Goal: Task Accomplishment & Management: Use online tool/utility

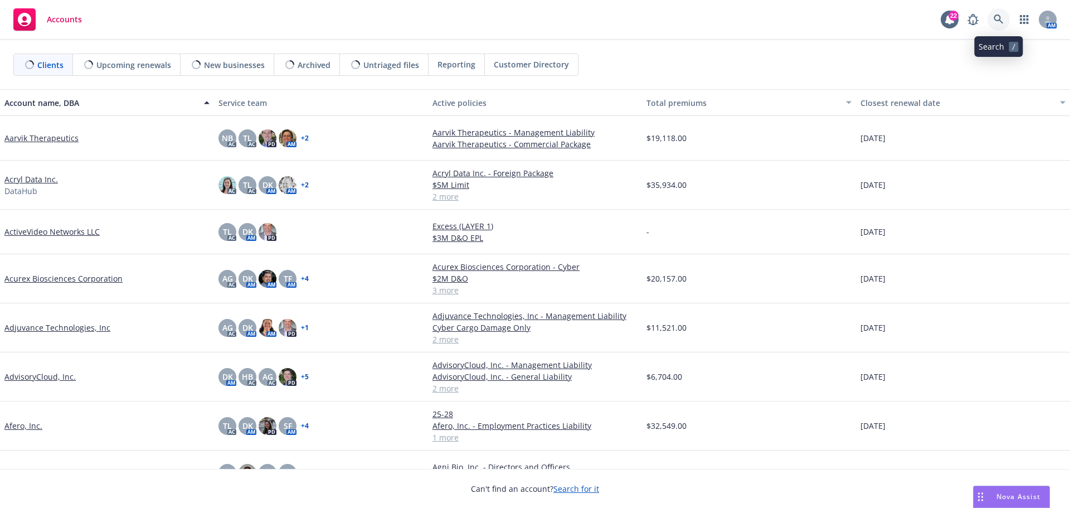
click at [996, 18] on icon at bounding box center [998, 19] width 10 height 10
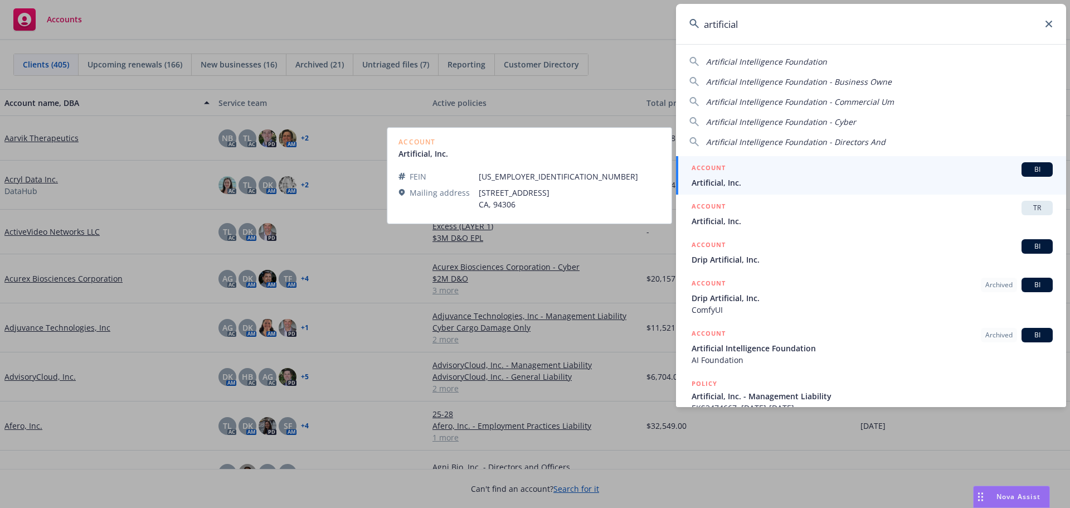
type input "artificial"
click at [720, 184] on span "Artificial, Inc." at bounding box center [871, 183] width 361 height 12
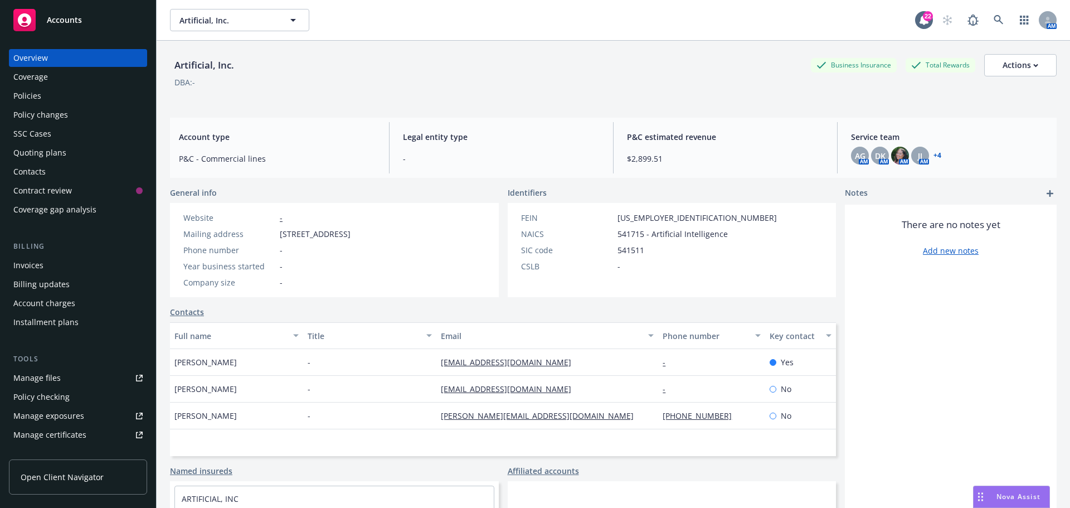
click at [22, 94] on div "Policies" at bounding box center [27, 96] width 28 height 18
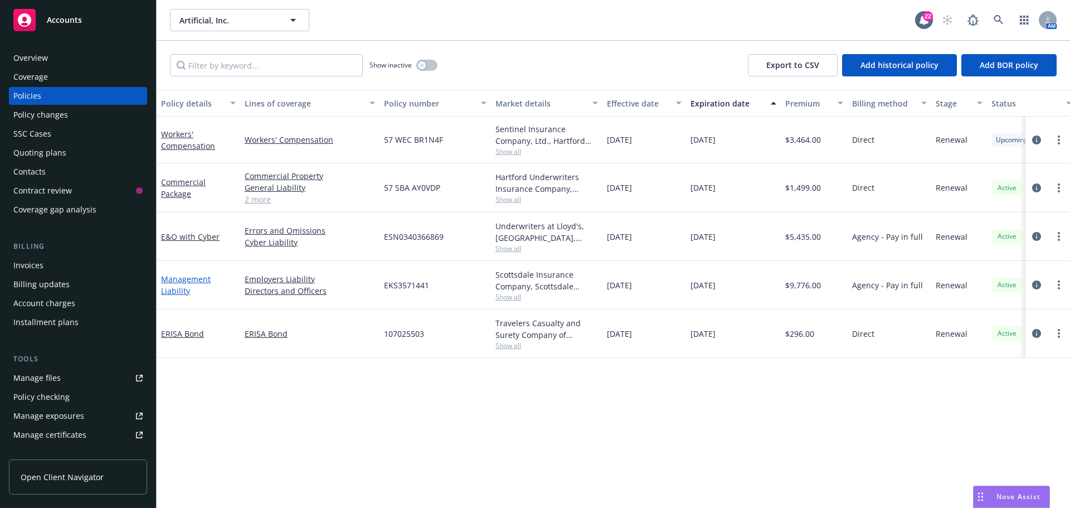
click at [181, 280] on link "Management Liability" at bounding box center [186, 285] width 50 height 22
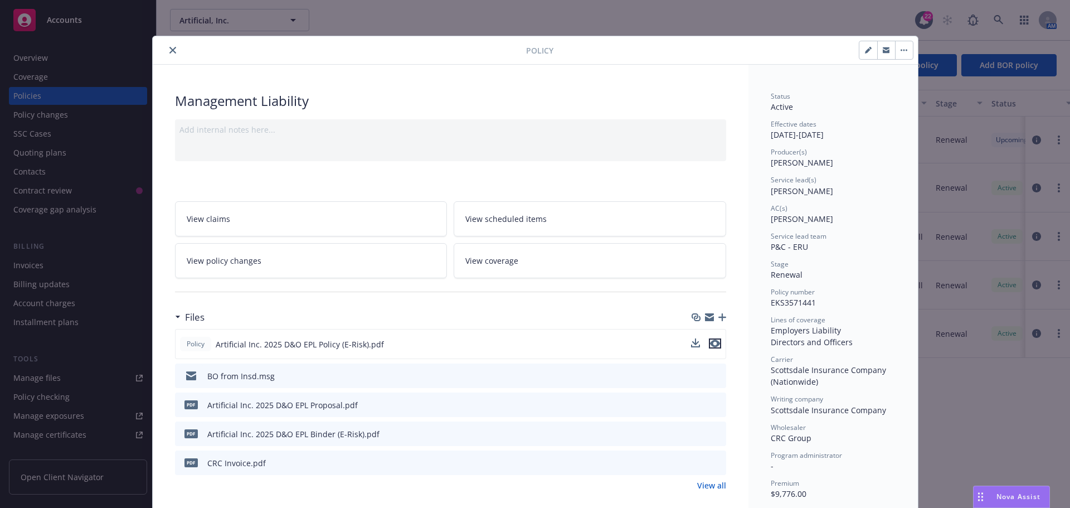
click at [711, 345] on icon "preview file" at bounding box center [715, 343] width 10 height 8
click at [169, 52] on icon "close" at bounding box center [172, 50] width 7 height 7
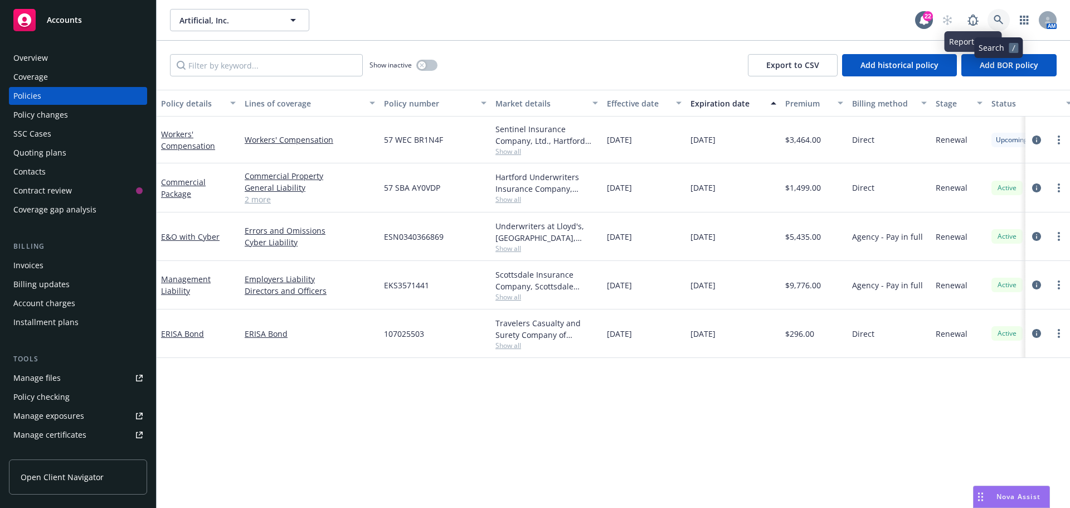
click at [994, 20] on icon at bounding box center [997, 19] width 9 height 9
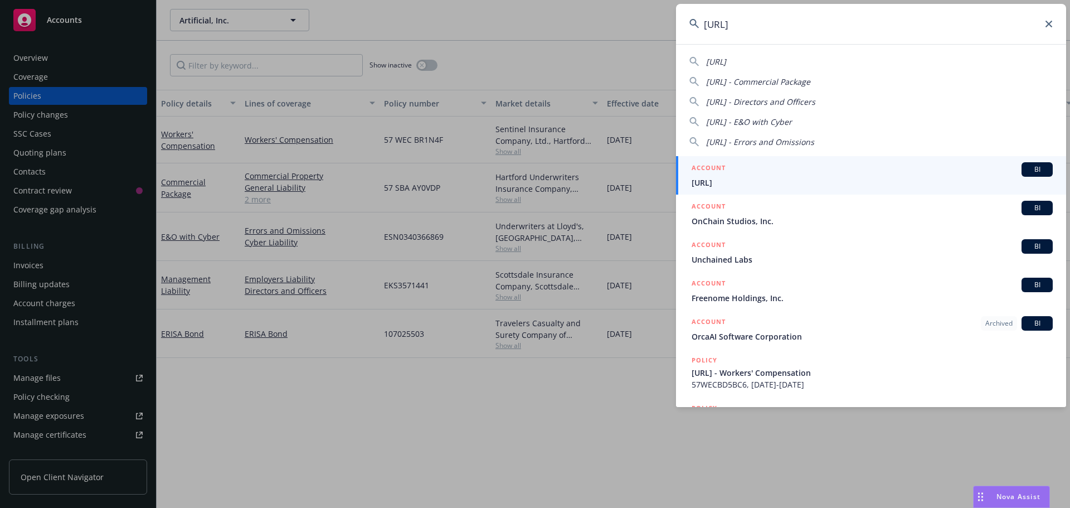
type input "[URL]"
click at [719, 183] on span "[URL]" at bounding box center [871, 183] width 361 height 12
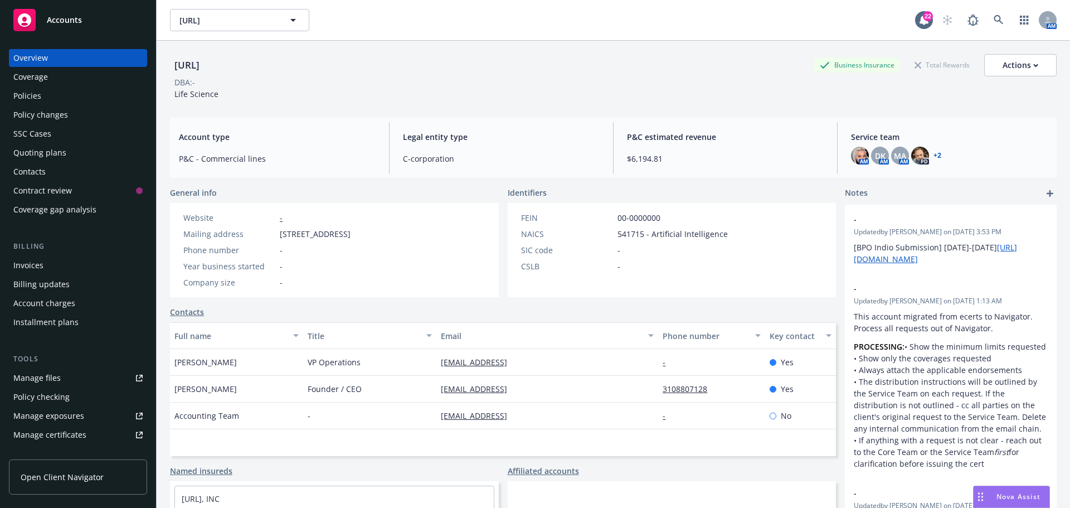
click at [46, 96] on div "Policies" at bounding box center [77, 96] width 129 height 18
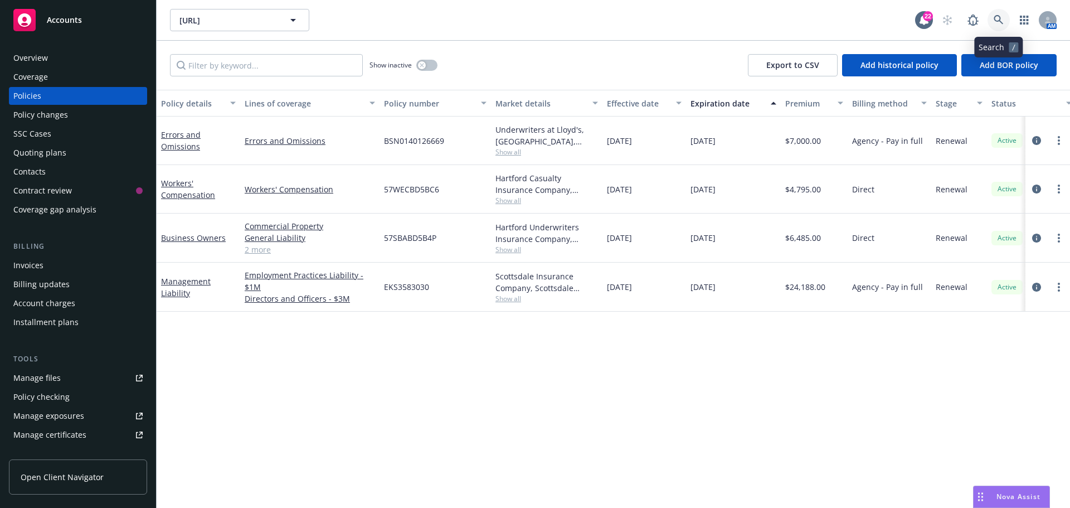
click at [999, 22] on icon at bounding box center [998, 20] width 10 height 10
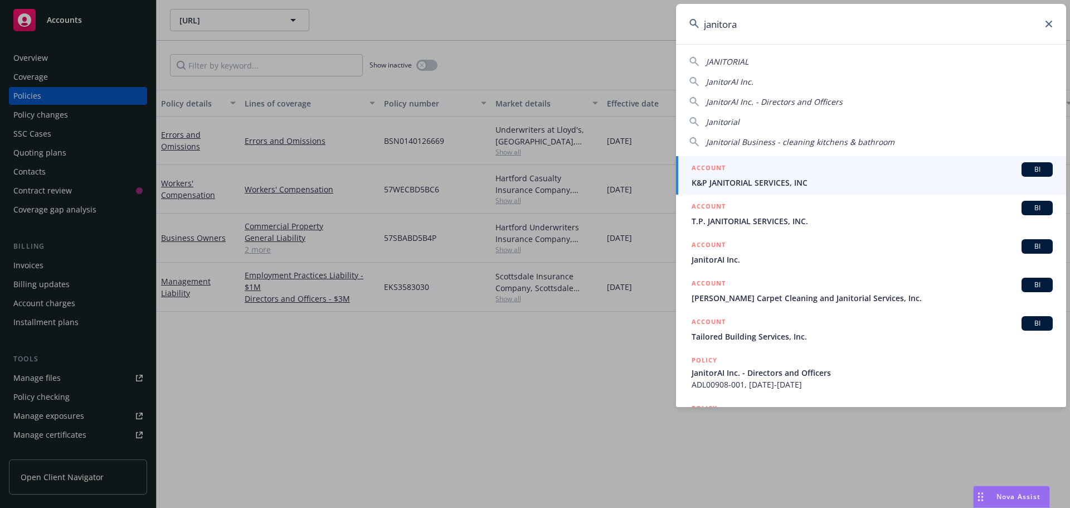
type input "janitorai"
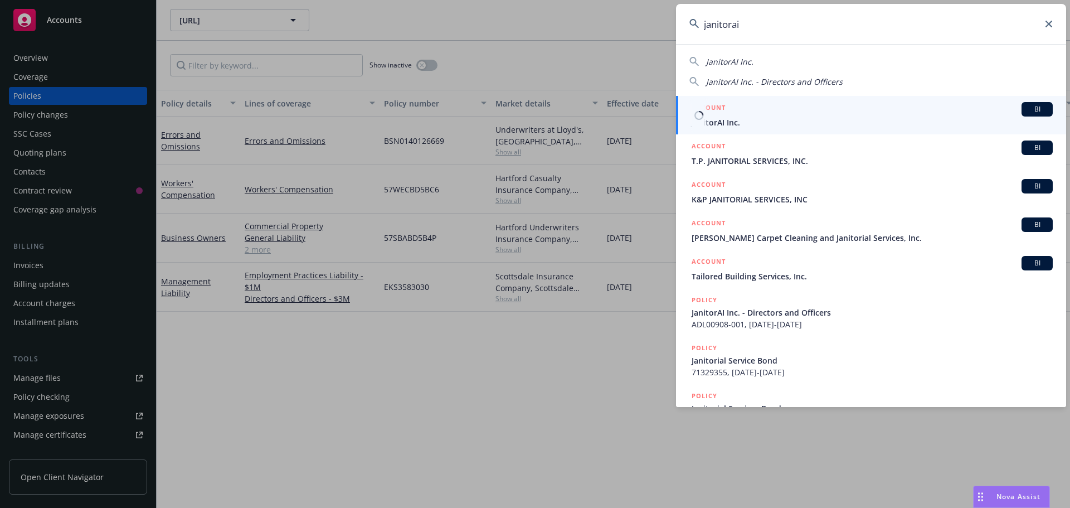
click at [735, 121] on span "JanitorAI Inc." at bounding box center [871, 122] width 361 height 12
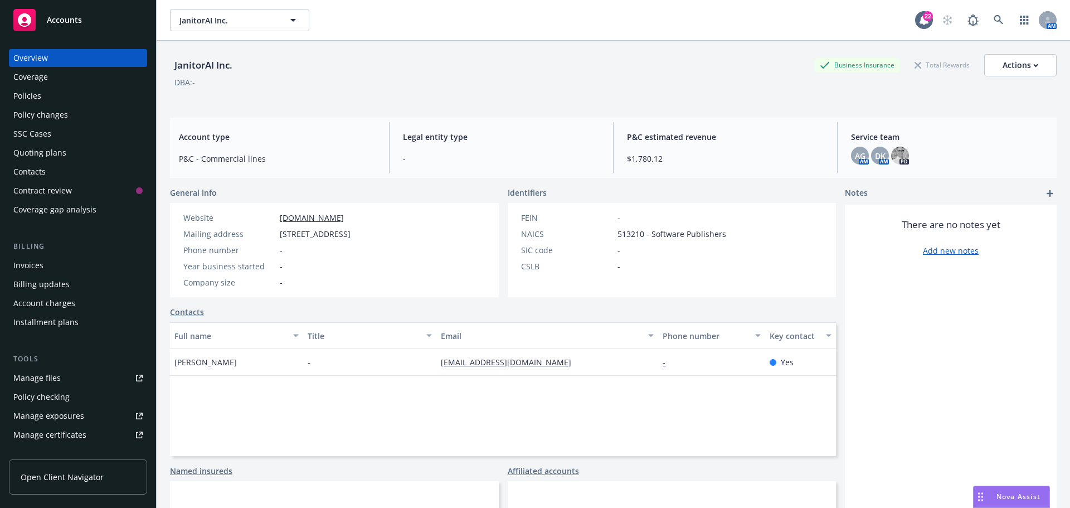
click at [50, 376] on div "Manage files" at bounding box center [36, 378] width 47 height 18
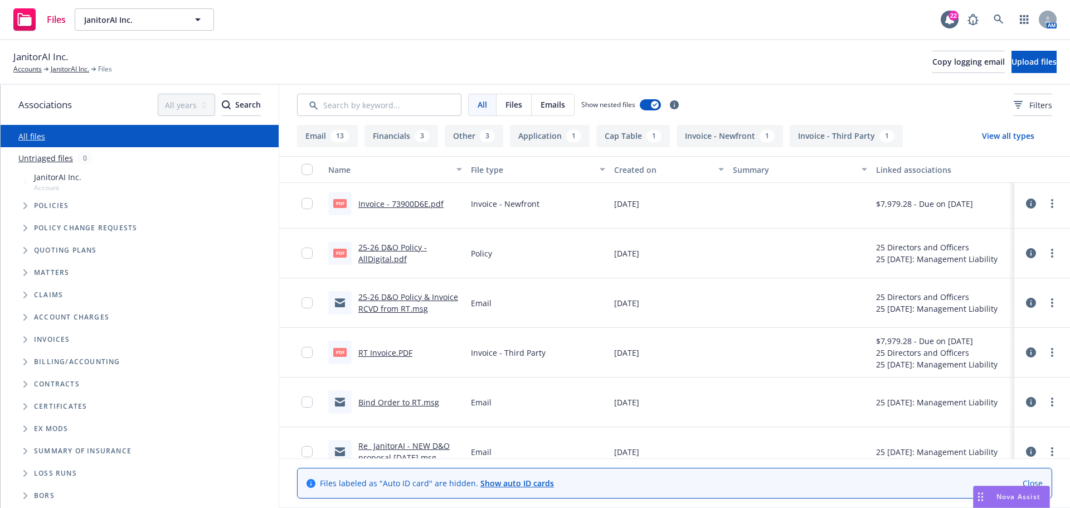
scroll to position [501, 0]
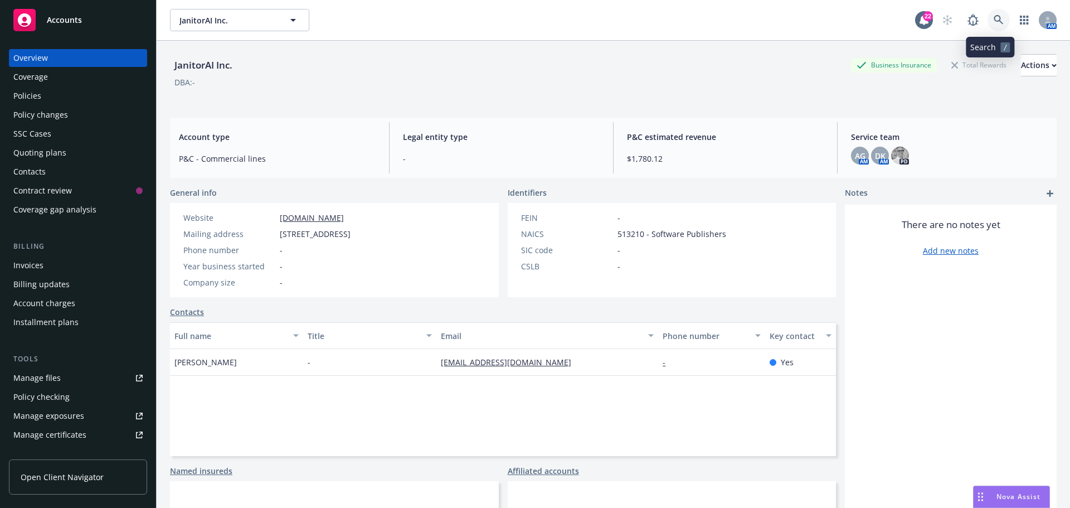
click at [993, 20] on icon at bounding box center [998, 20] width 10 height 10
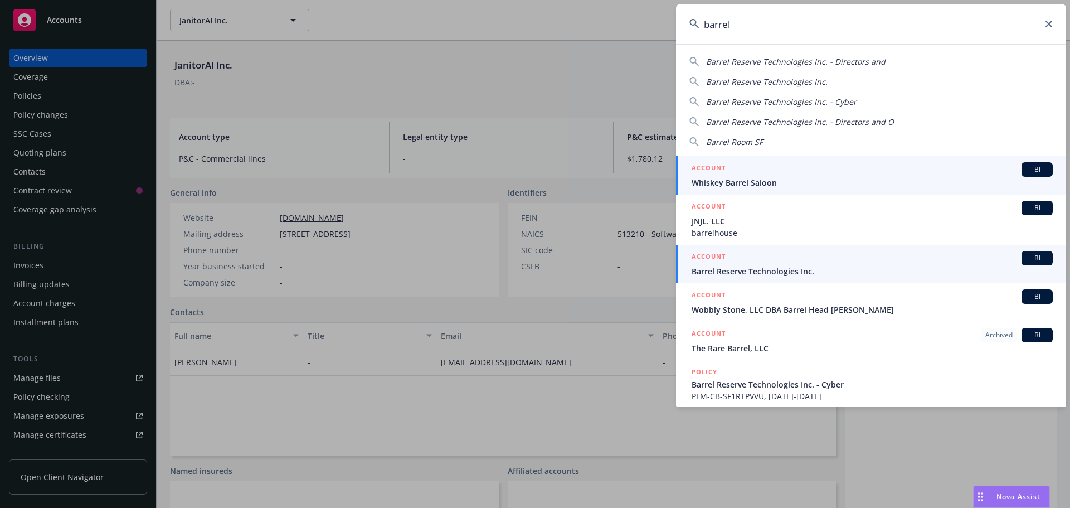
type input "barrel"
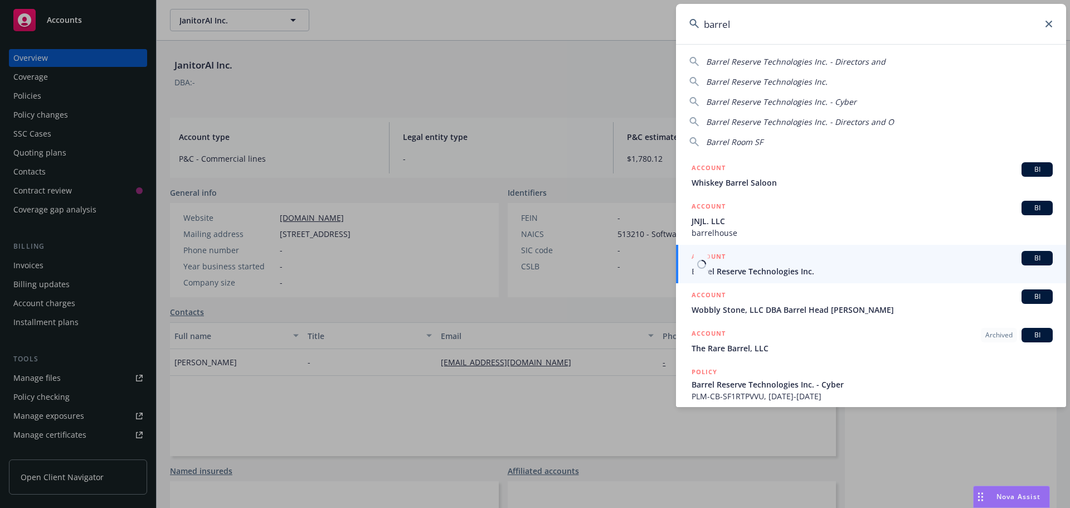
click at [740, 269] on span "Barrel Reserve Technologies Inc." at bounding box center [871, 271] width 361 height 12
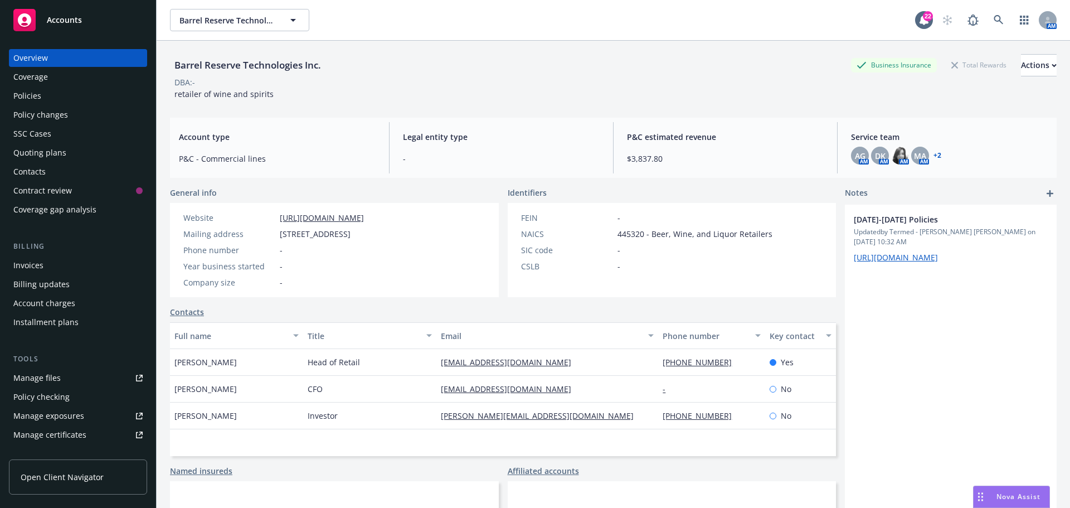
click at [42, 96] on div "Policies" at bounding box center [77, 96] width 129 height 18
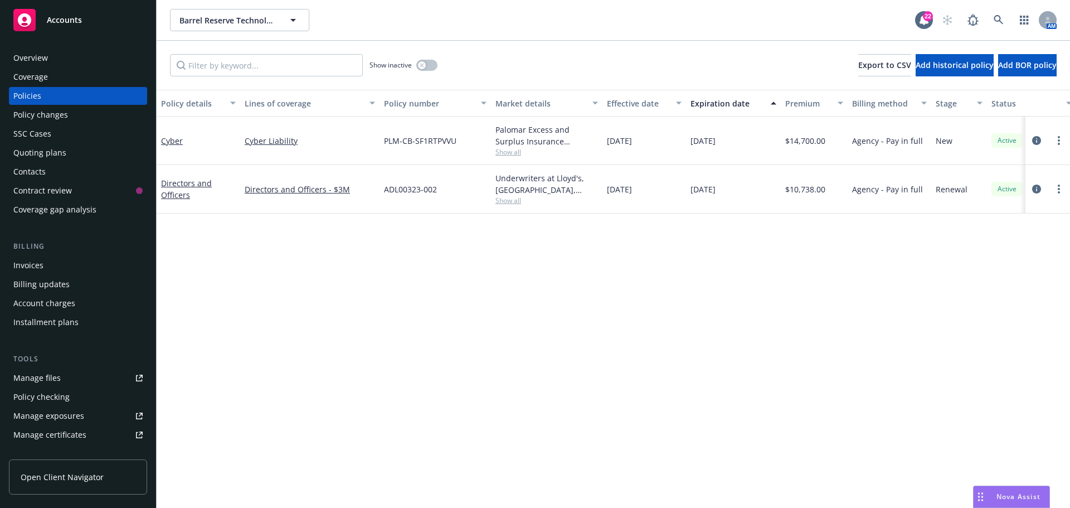
click at [38, 59] on div "Overview" at bounding box center [30, 58] width 35 height 18
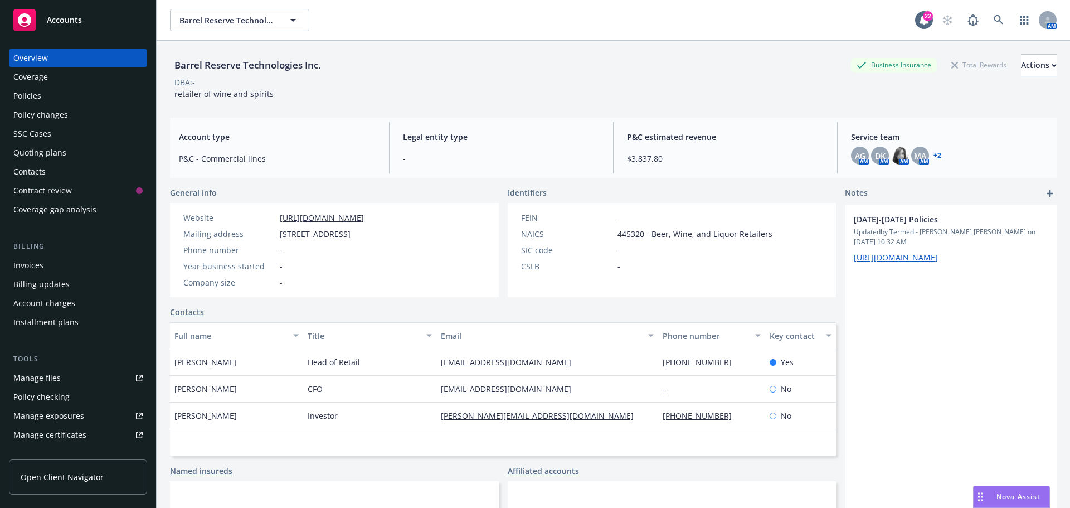
click at [933, 154] on link "+ 2" at bounding box center [937, 155] width 8 height 7
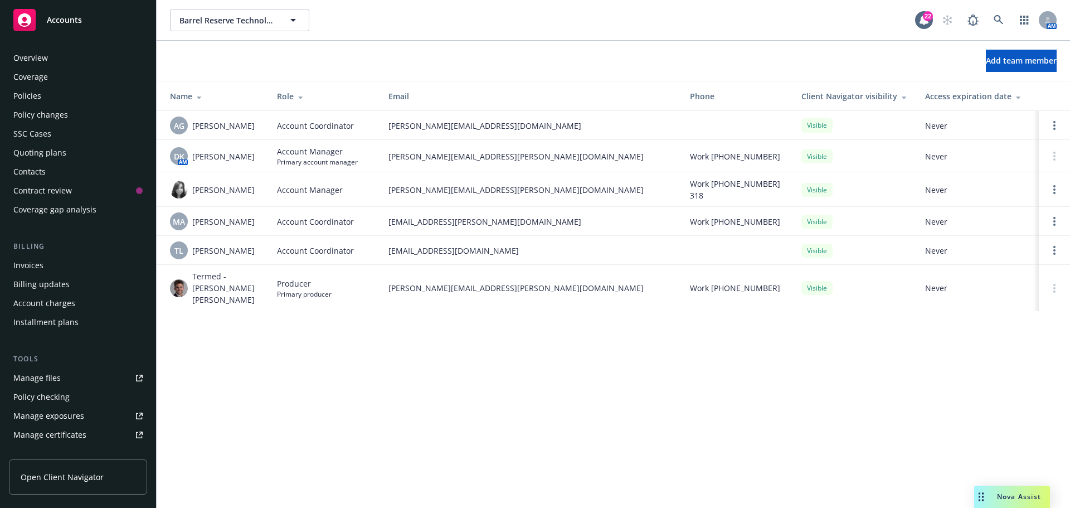
click at [37, 149] on div "Quoting plans" at bounding box center [39, 153] width 53 height 18
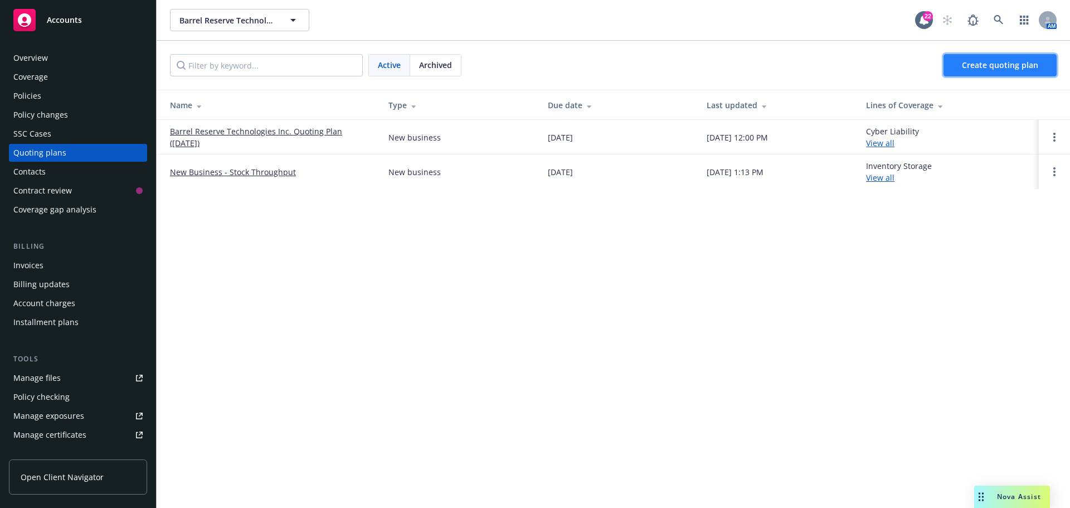
click at [986, 61] on span "Create quoting plan" at bounding box center [1000, 65] width 76 height 11
